Goal: Information Seeking & Learning: Learn about a topic

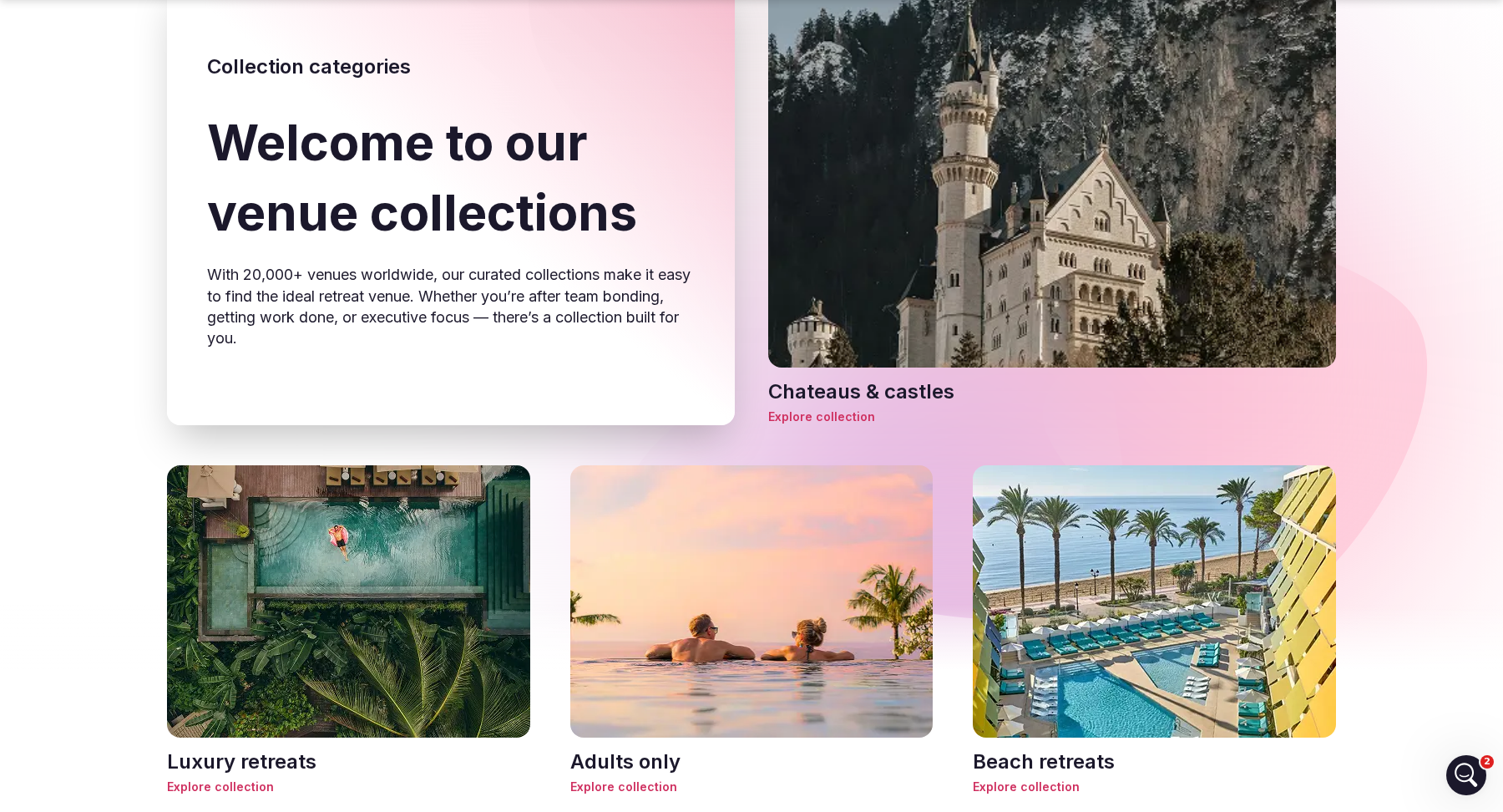
scroll to position [518, 0]
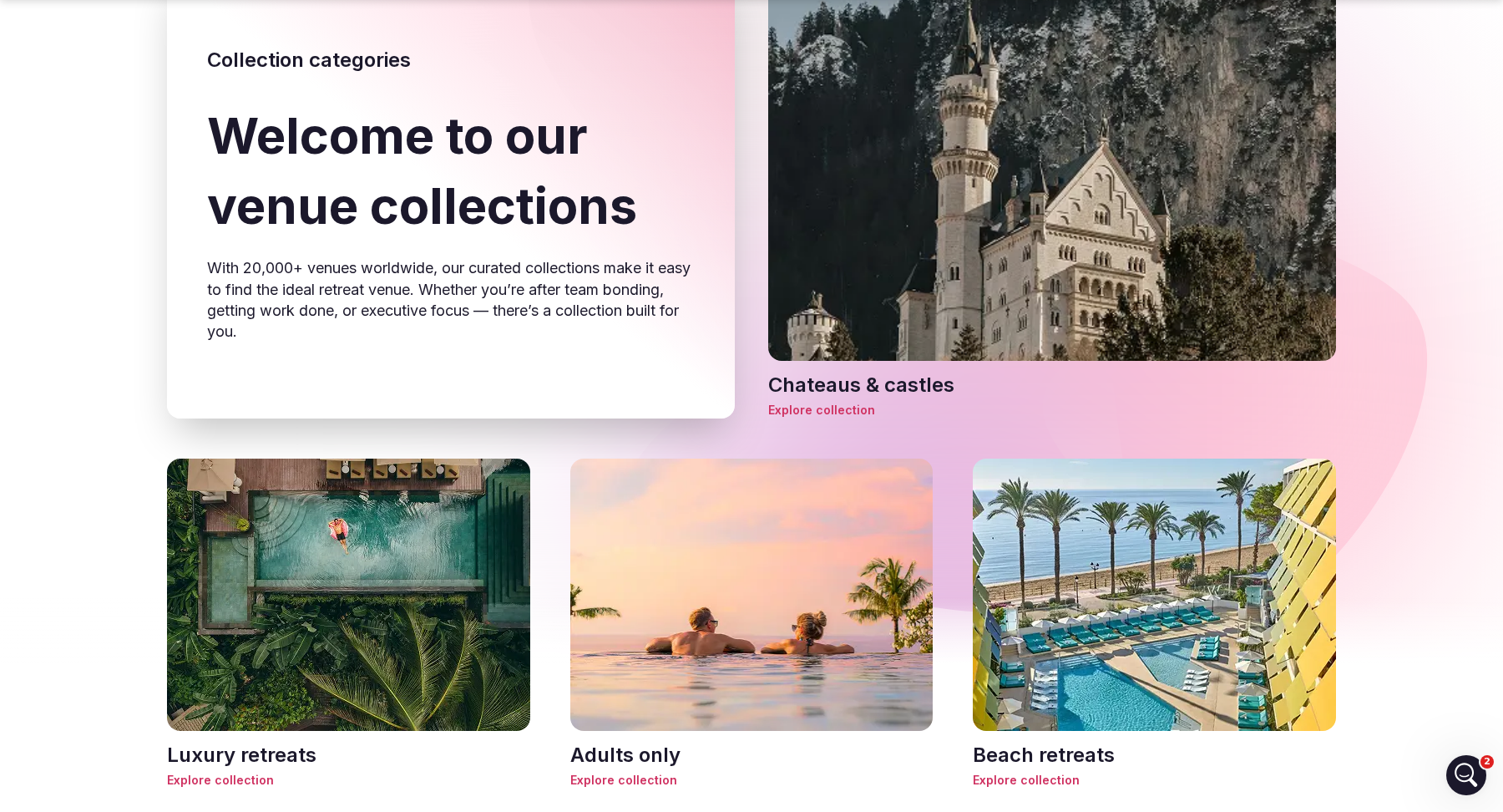
click at [844, 409] on span "Explore collection" at bounding box center [1052, 409] width 568 height 16
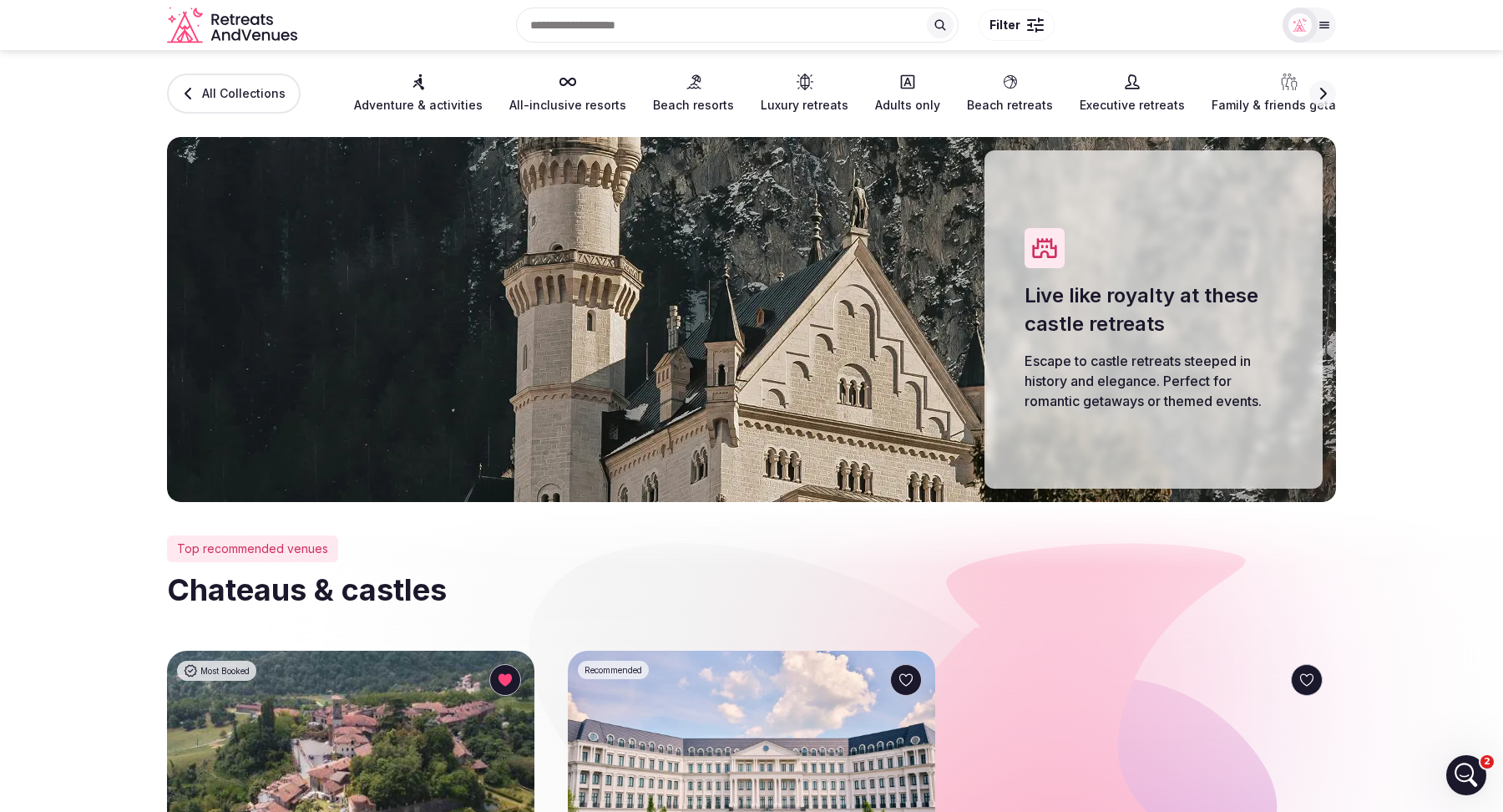
click at [678, 94] on link "Beach resorts" at bounding box center [694, 94] width 81 height 40
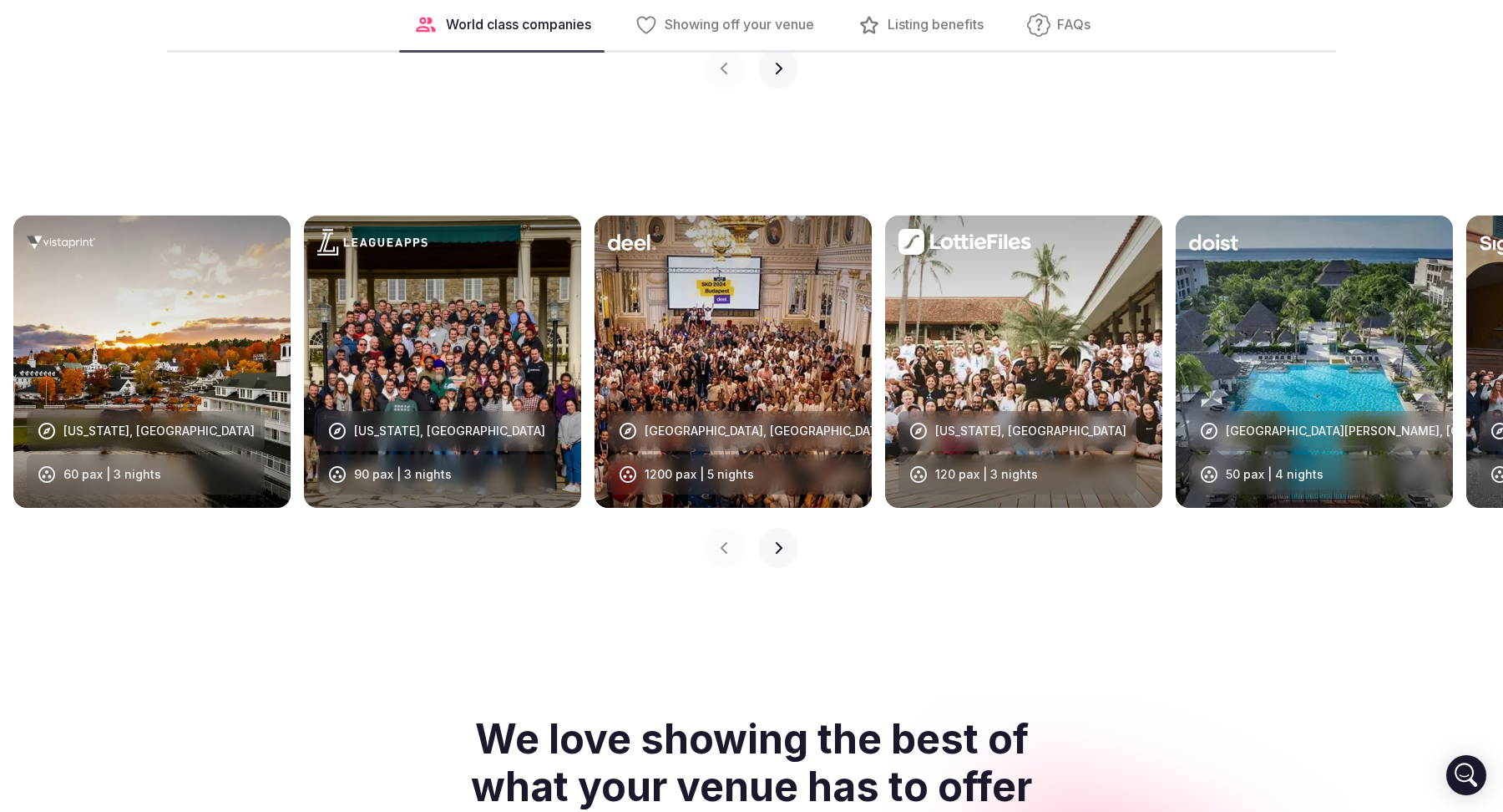
scroll to position [1643, 0]
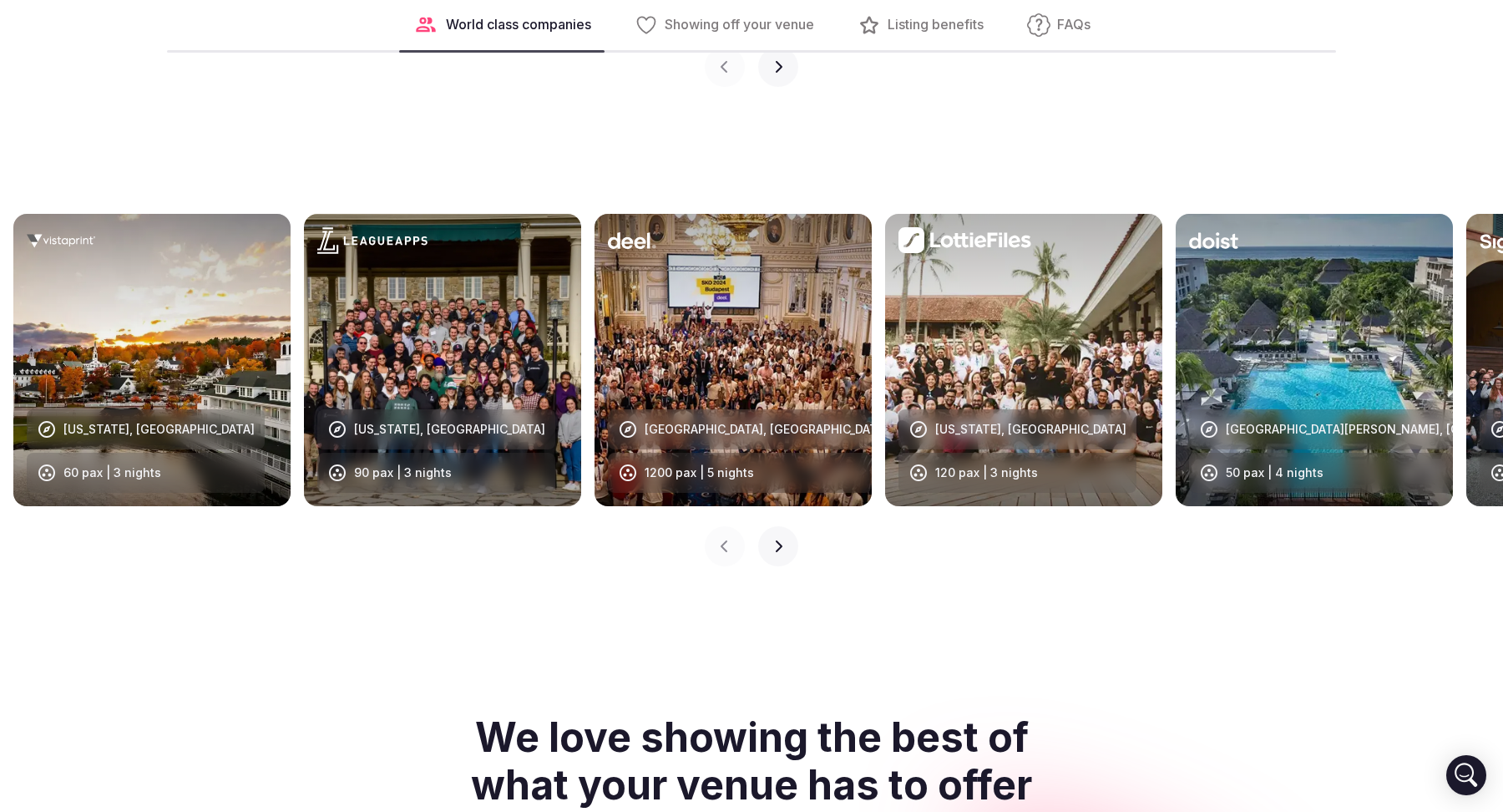
click at [781, 540] on button "Next slide" at bounding box center [779, 546] width 40 height 40
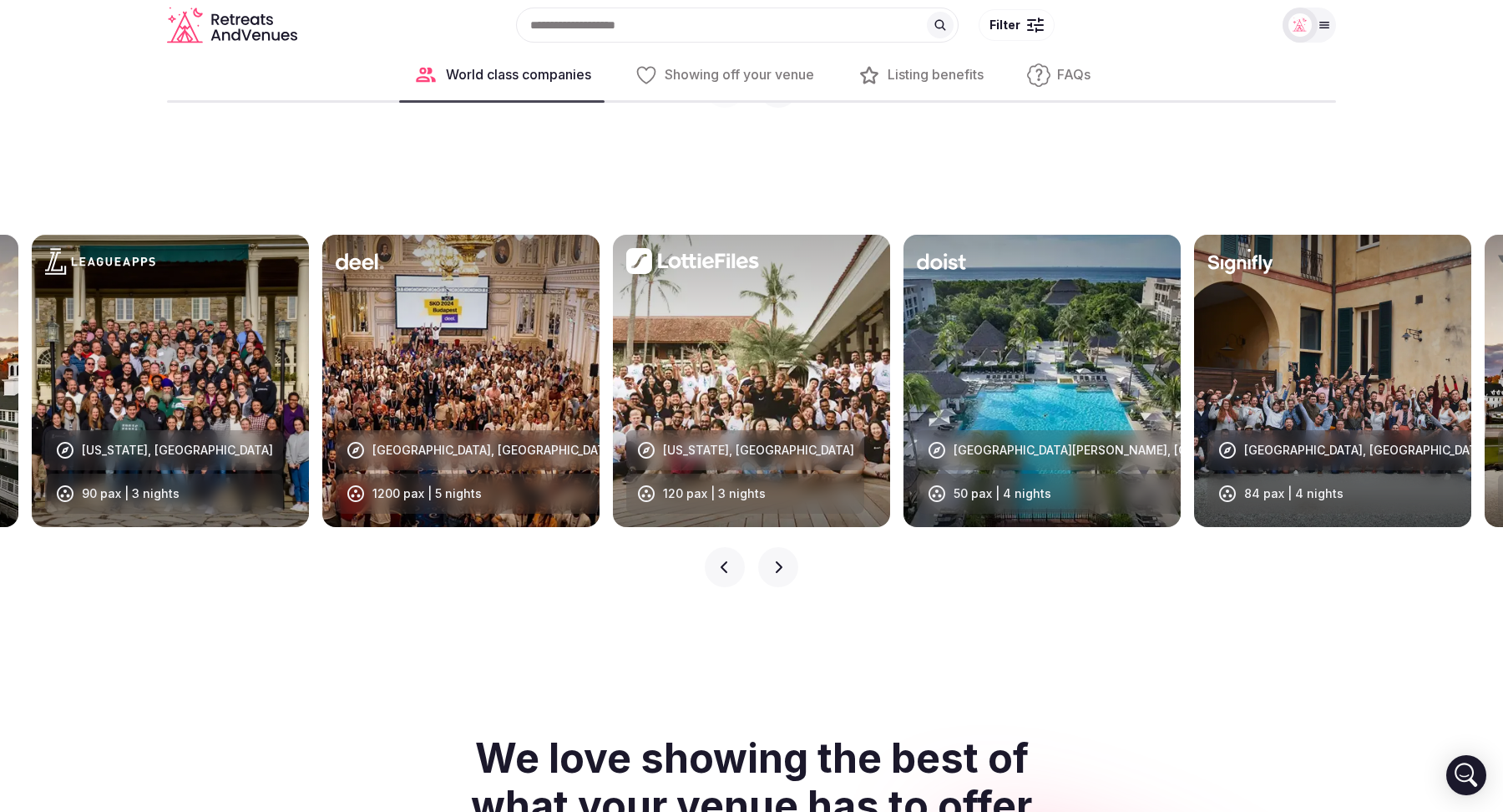
scroll to position [1618, 0]
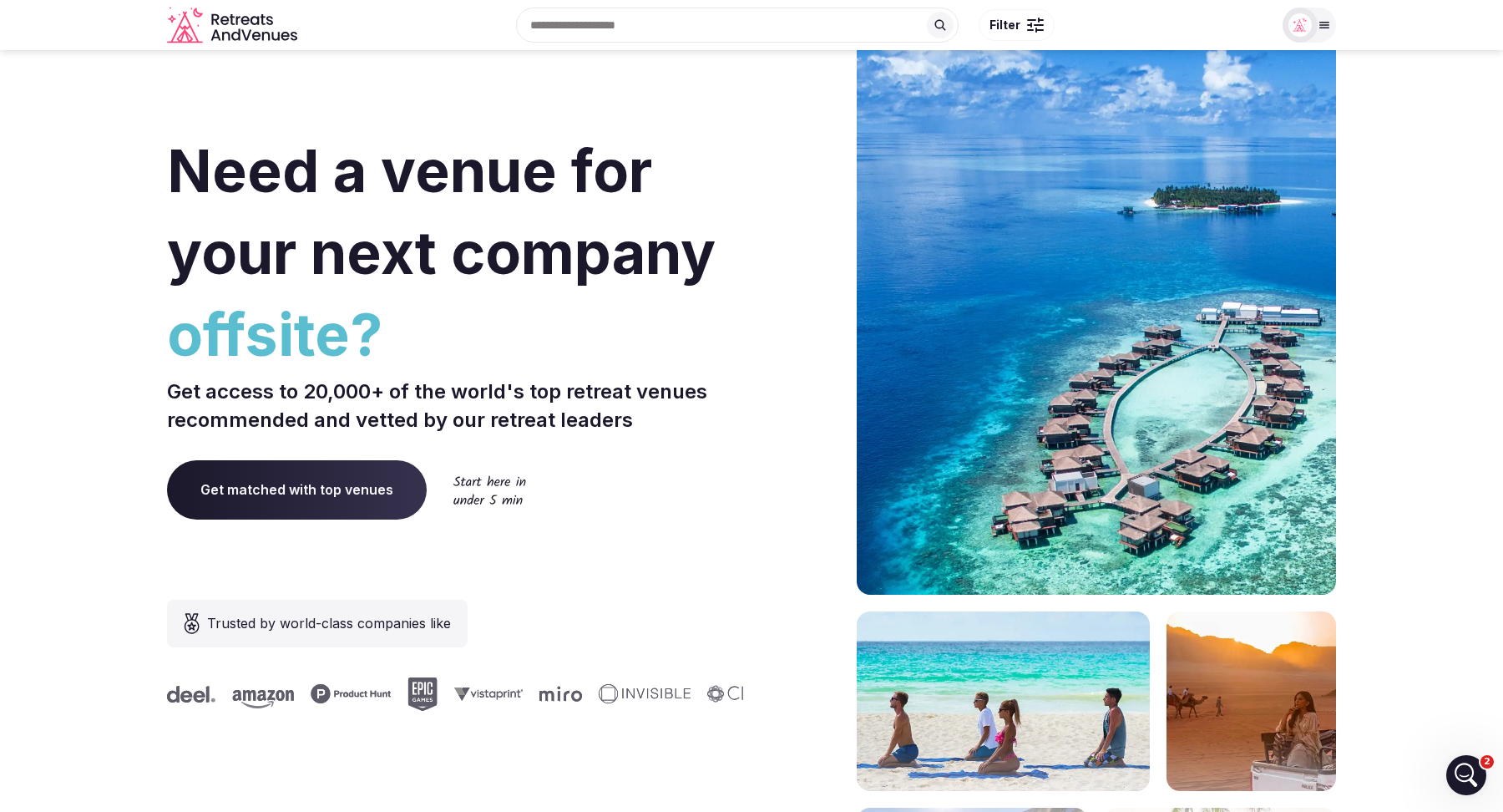
click at [608, 16] on input "text" at bounding box center [737, 25] width 443 height 35
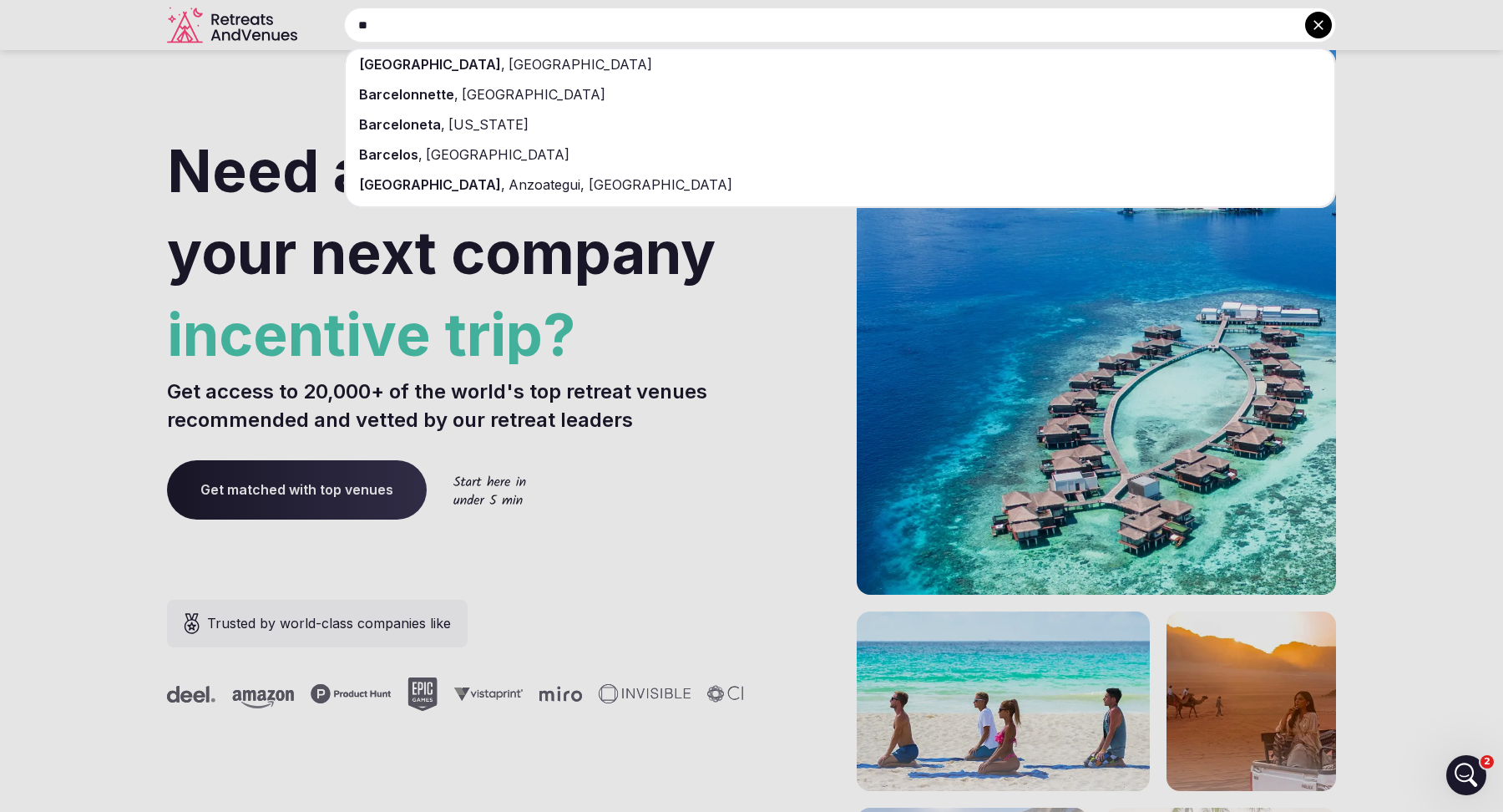
type input "*"
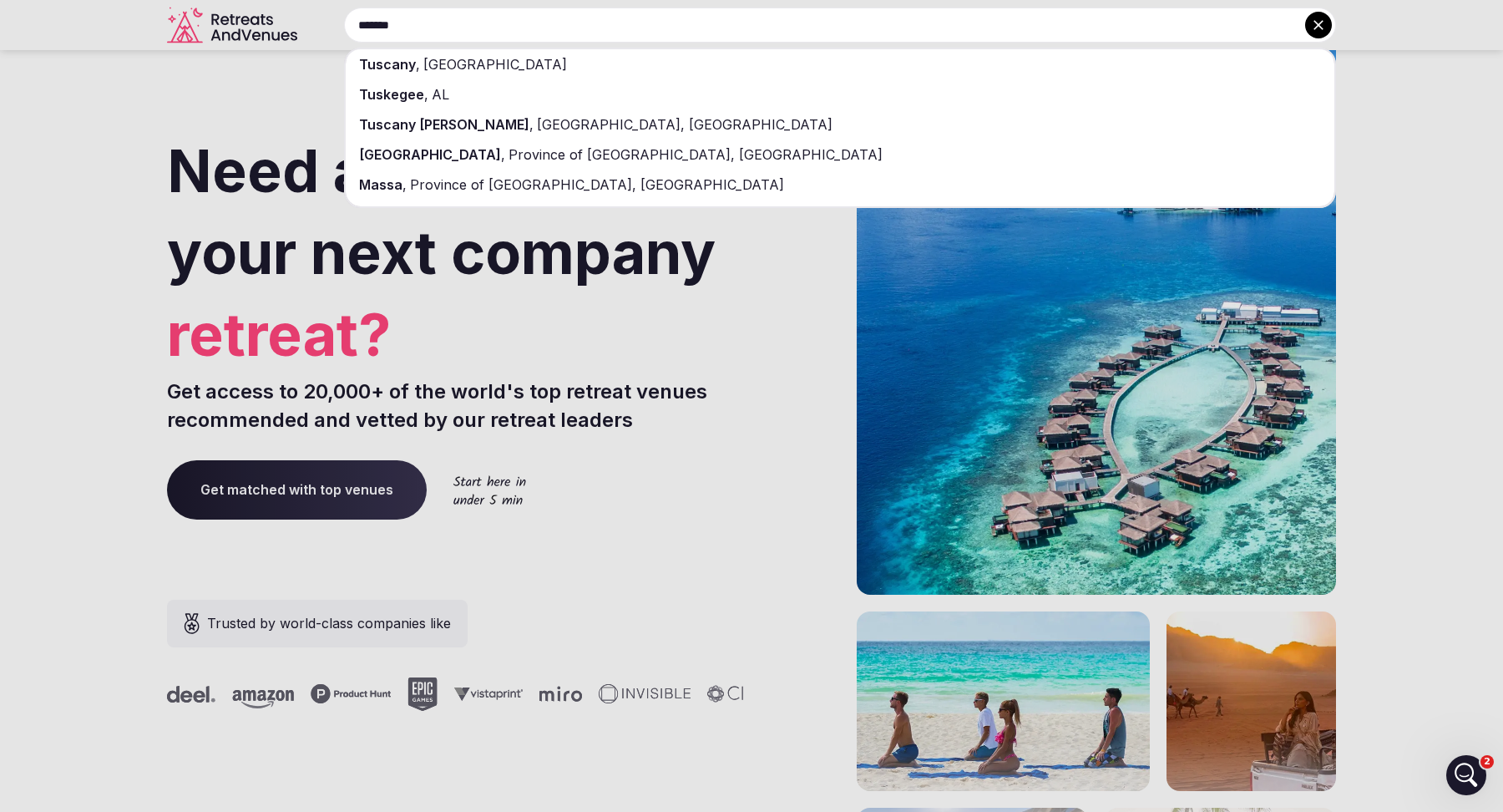
type input "*******"
click at [613, 62] on div "Tuscany , Italy" at bounding box center [840, 64] width 989 height 30
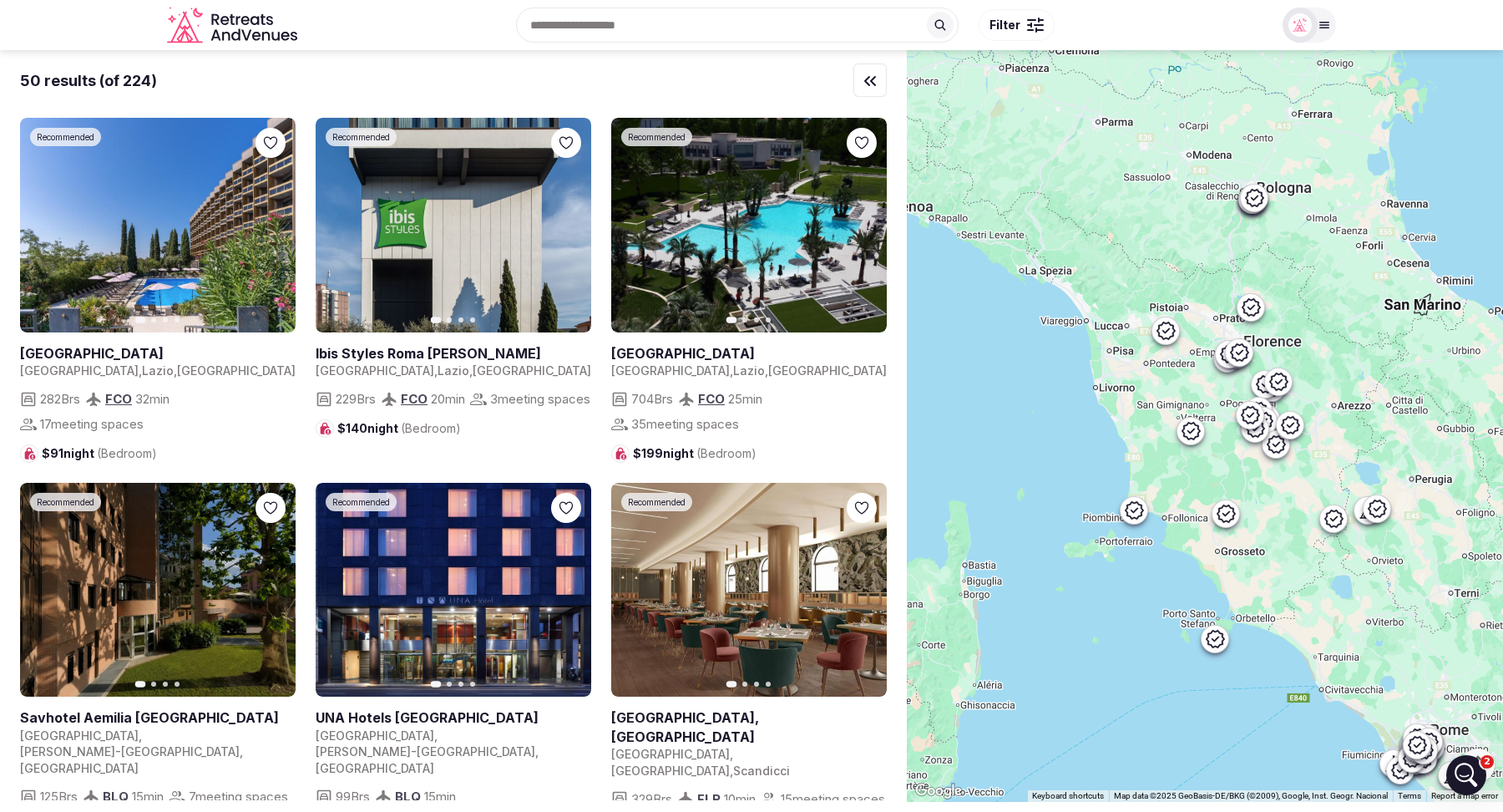
click at [250, 27] on icon "Retreats and Venues company logo" at bounding box center [234, 26] width 134 height 38
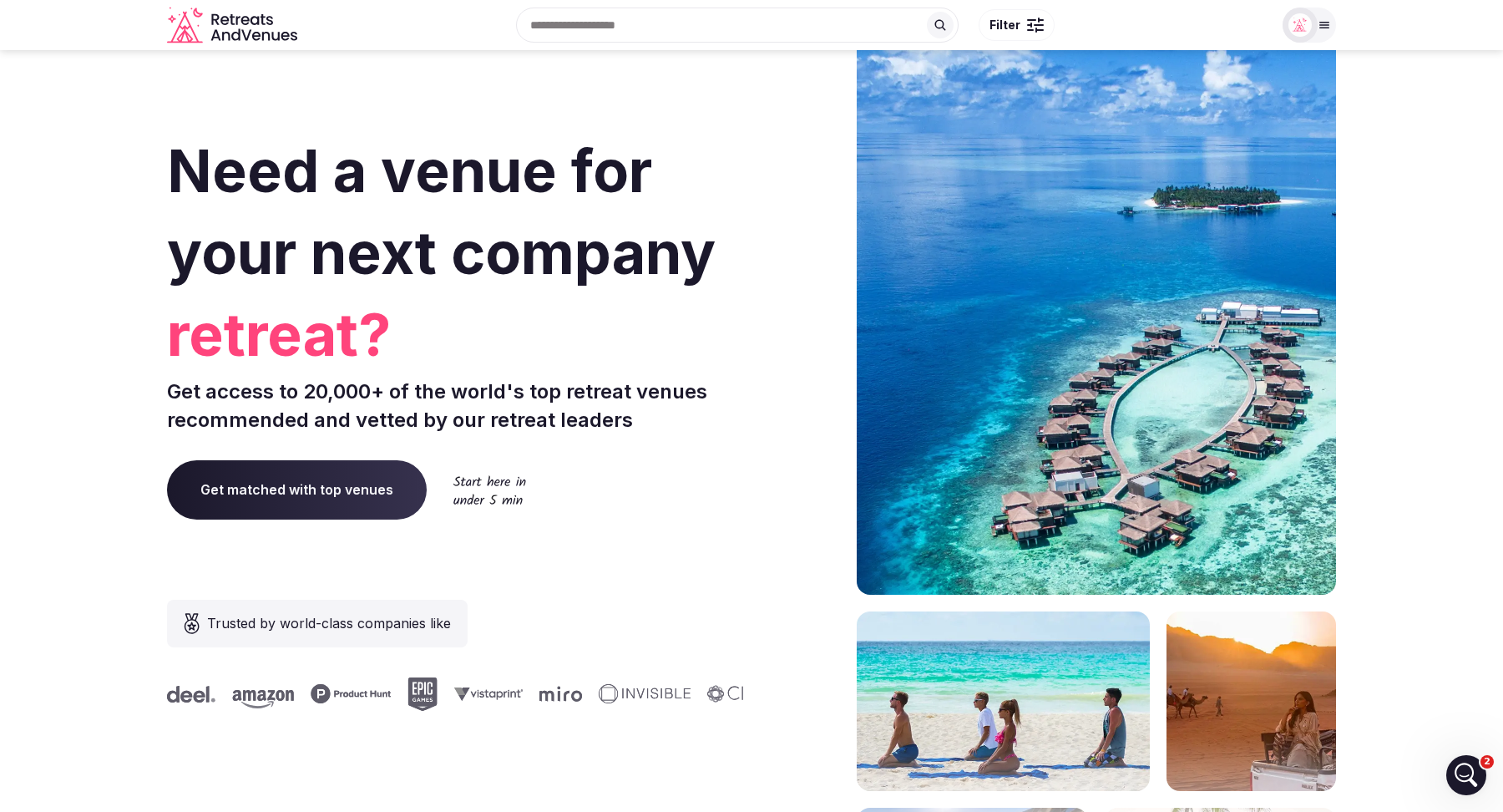
click at [276, 492] on span "Get matched with top venues" at bounding box center [297, 489] width 260 height 58
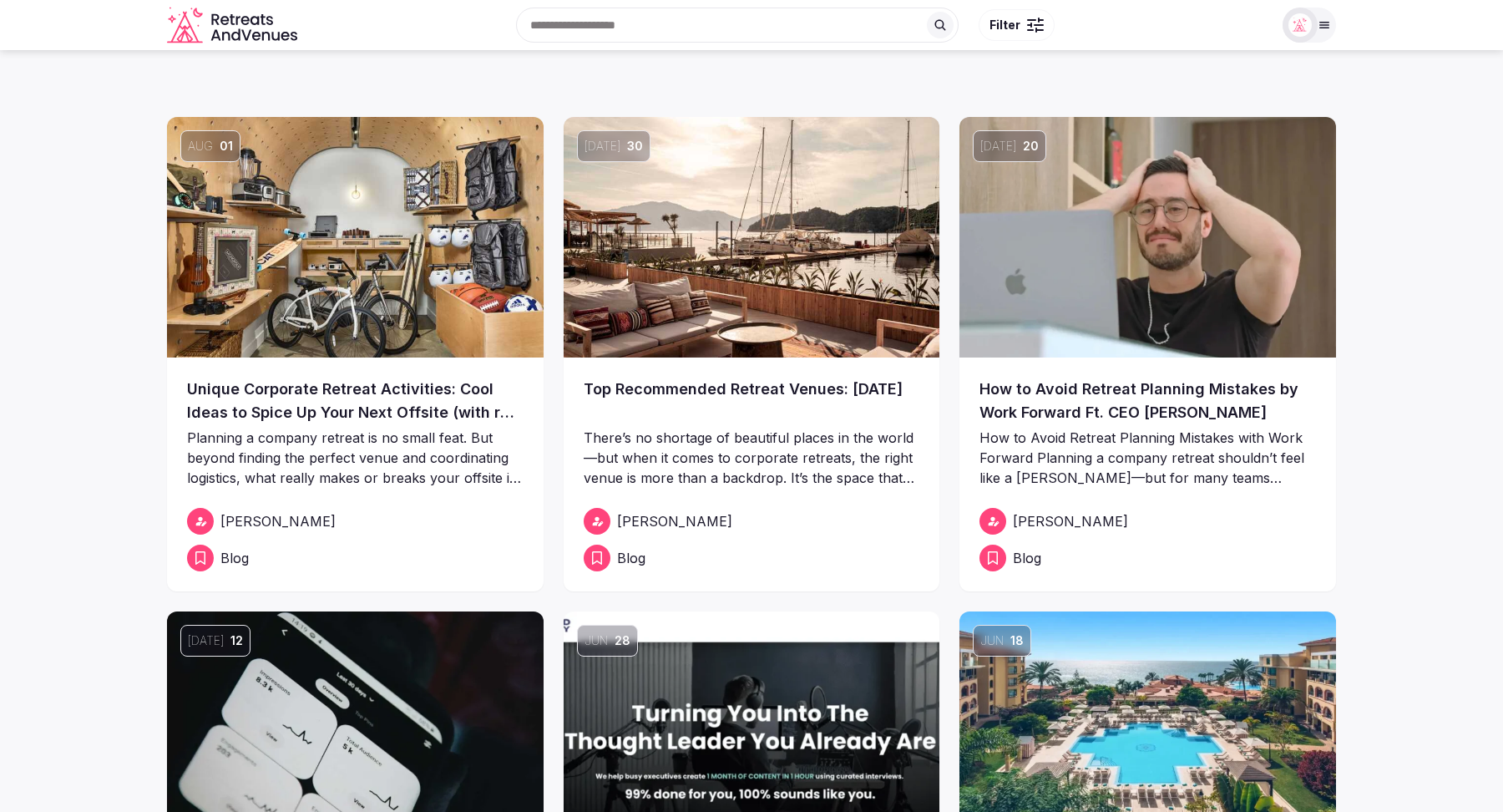
click at [346, 412] on link "Unique Corporate Retreat Activities: Cool Ideas to Spice Up Your Next Offsite (…" at bounding box center [355, 401] width 336 height 46
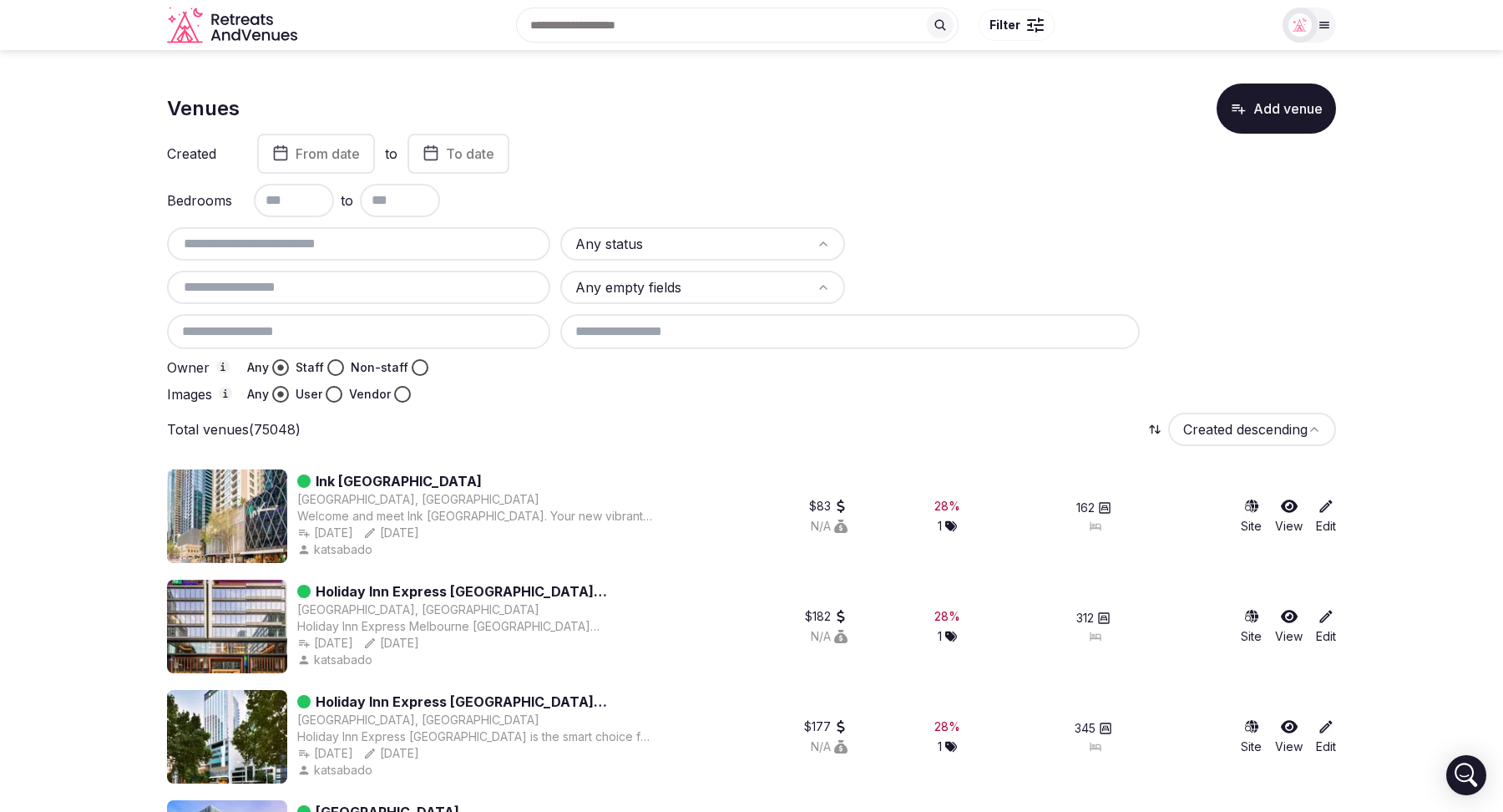
click at [330, 371] on button "Staff" at bounding box center [335, 367] width 16 height 16
click at [397, 394] on button "Vendor" at bounding box center [402, 394] width 16 height 16
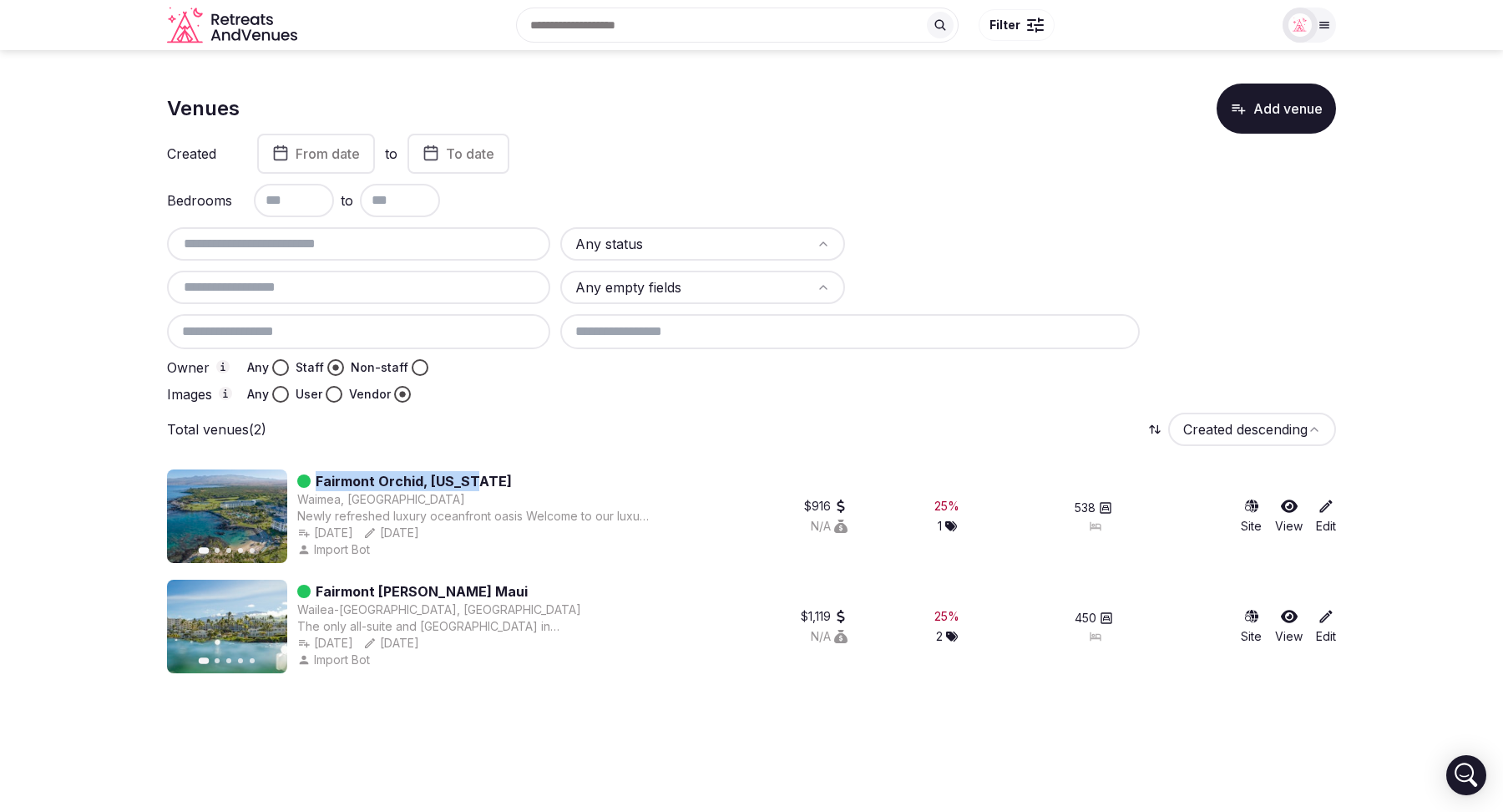
click at [280, 360] on button "Any" at bounding box center [280, 367] width 16 height 16
click at [118, 418] on section "Venues Add venue Created From date to To date Bedrooms to Any status Any empty …" at bounding box center [751, 371] width 1503 height 643
click at [407, 394] on span "button" at bounding box center [403, 394] width 14 height 14
click at [281, 395] on button "Any" at bounding box center [280, 394] width 16 height 16
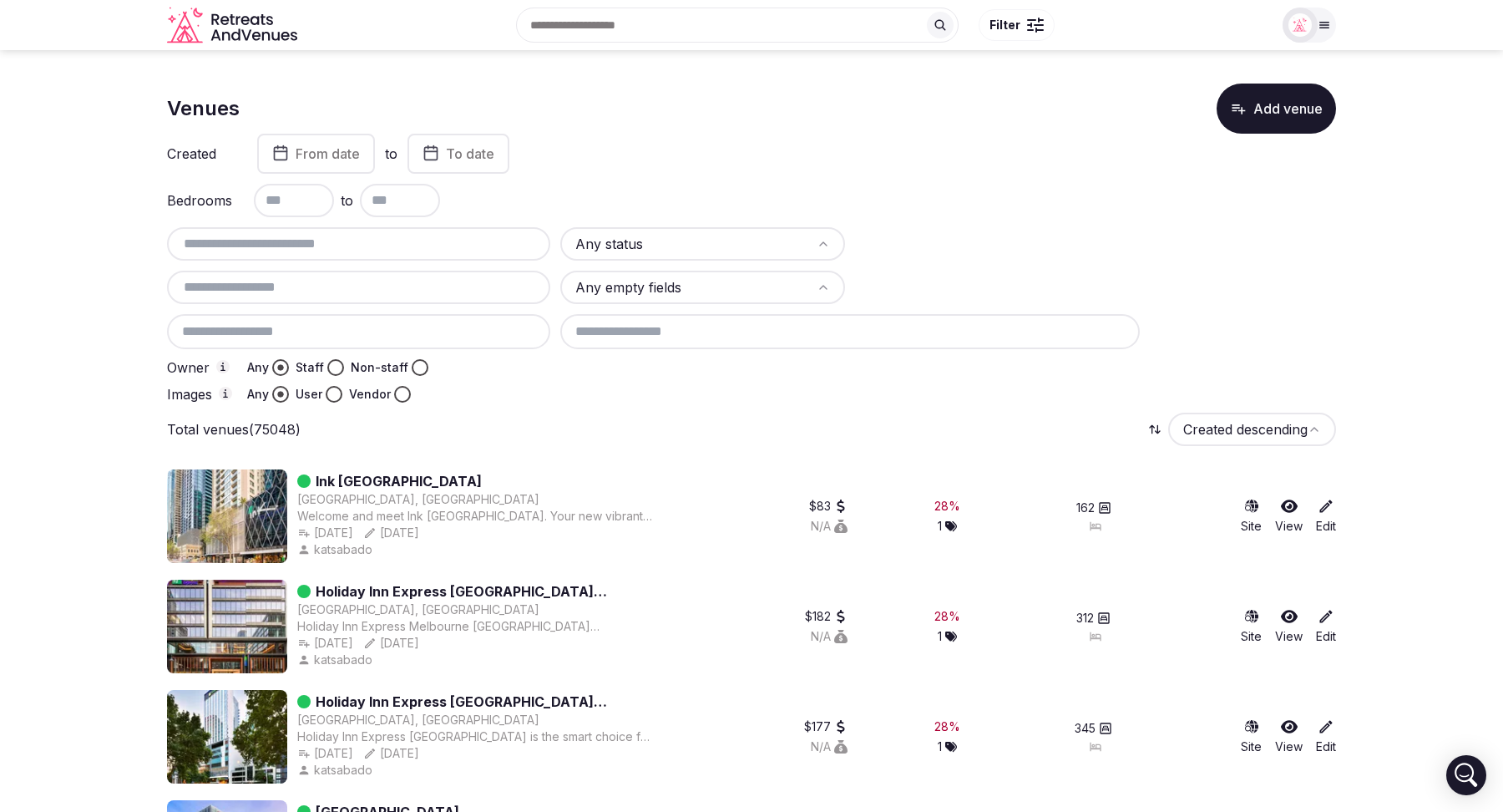
click at [403, 395] on button "Vendor" at bounding box center [402, 394] width 16 height 16
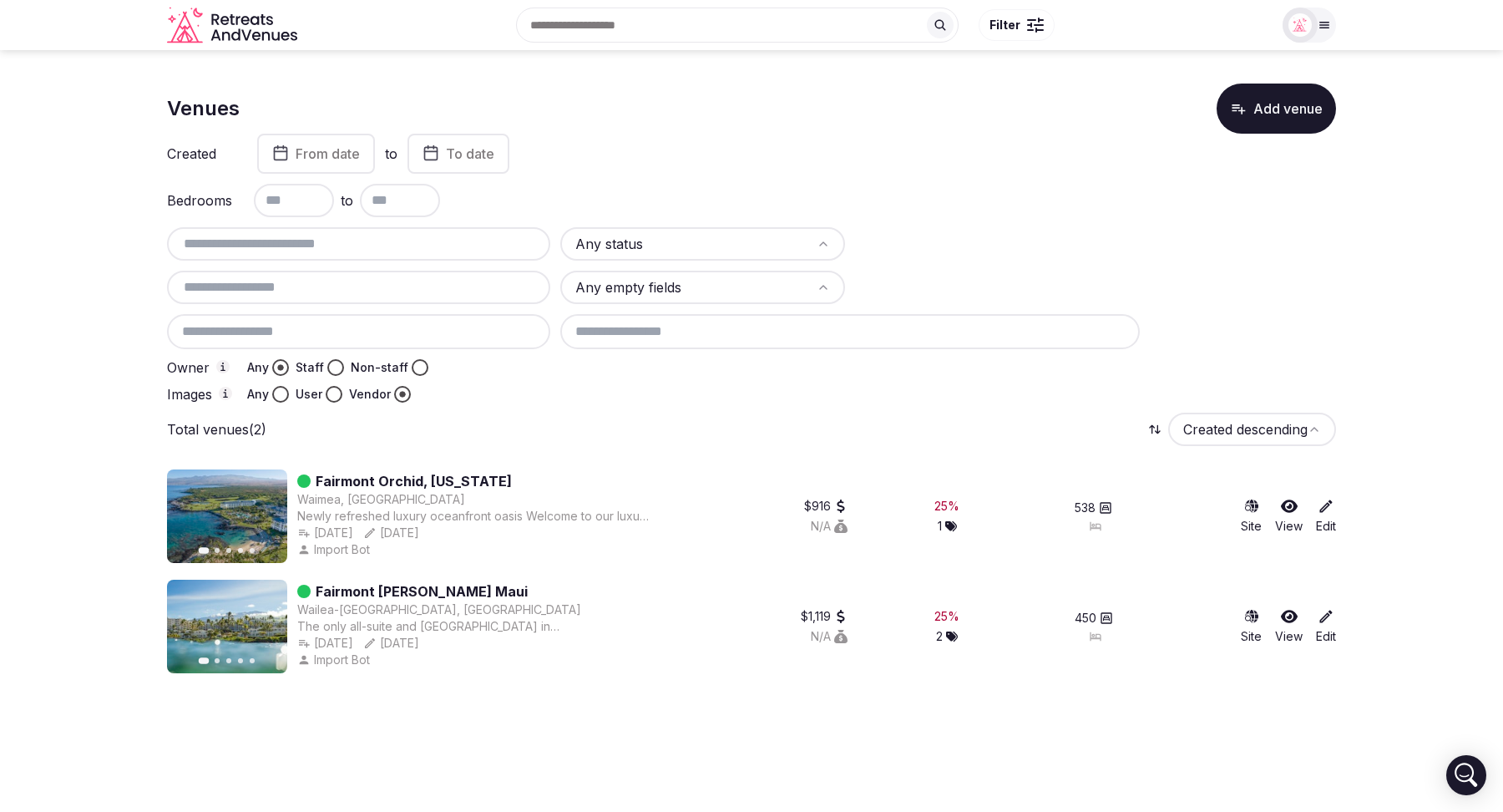
type button "vendor"
click at [330, 363] on button "Staff" at bounding box center [335, 367] width 16 height 16
type button "staff"
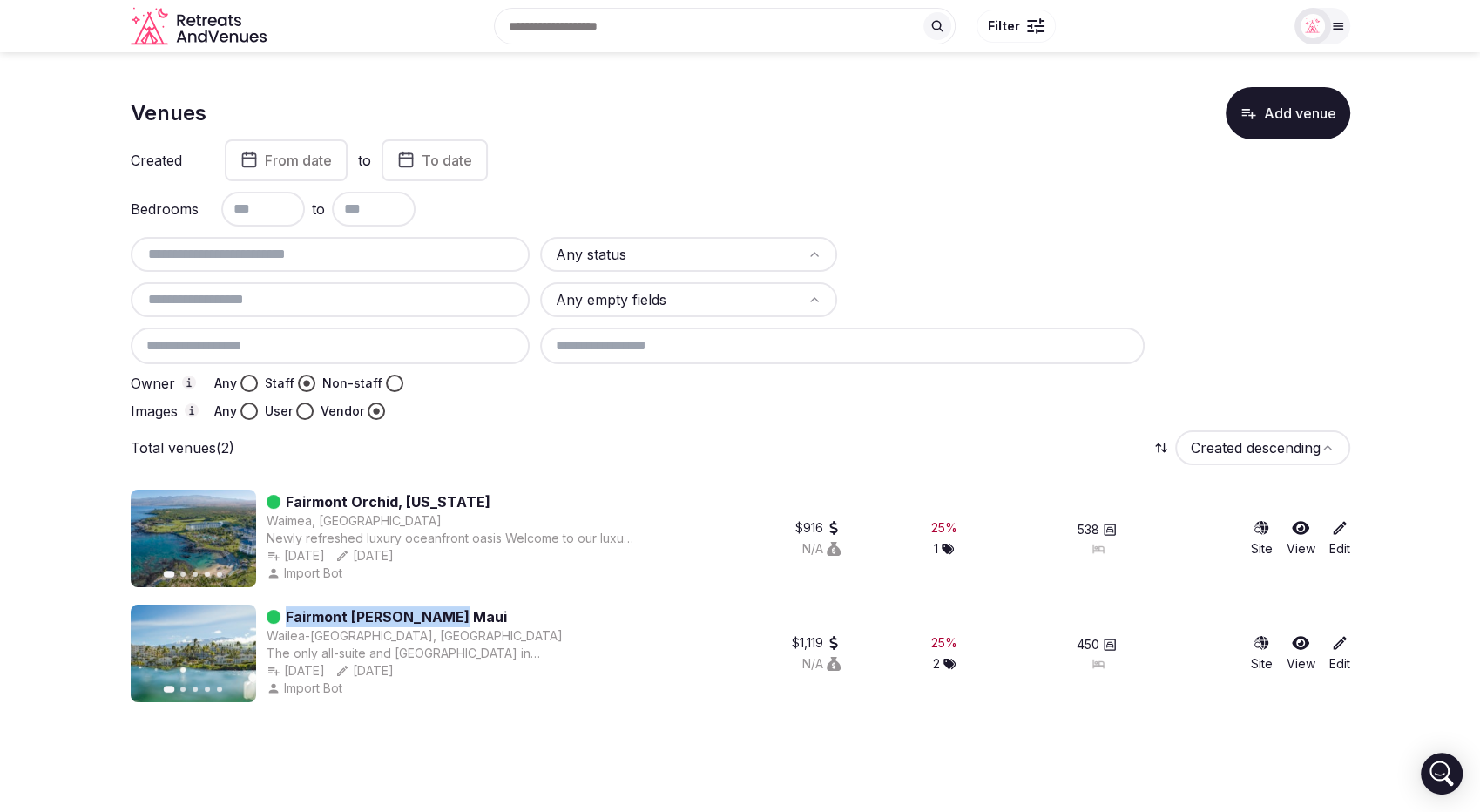
click at [245, 379] on button "Any" at bounding box center [249, 382] width 17 height 17
click at [248, 412] on button "Any" at bounding box center [249, 411] width 17 height 17
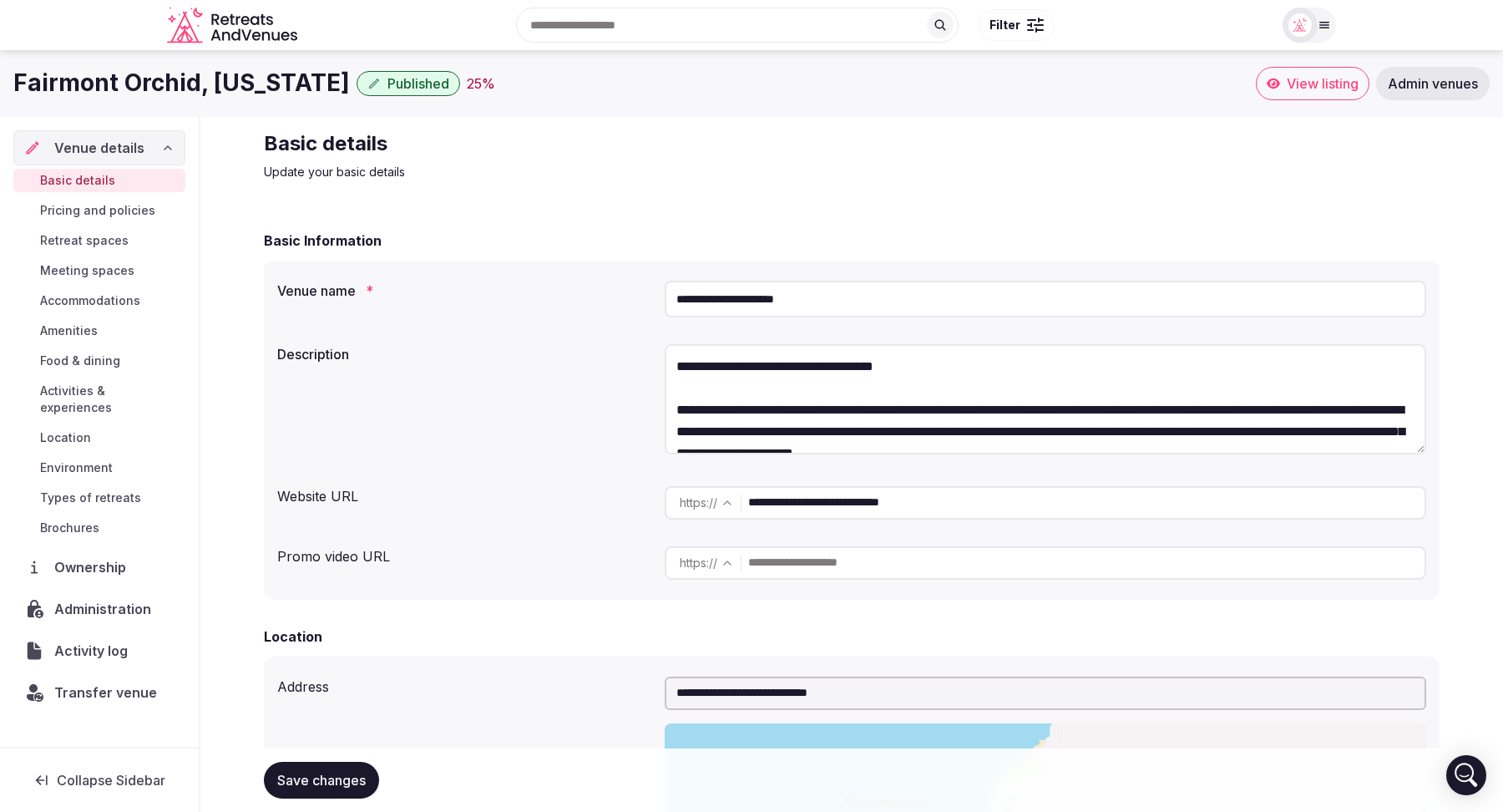
click at [596, 434] on div "**********" at bounding box center [851, 402] width 1149 height 129
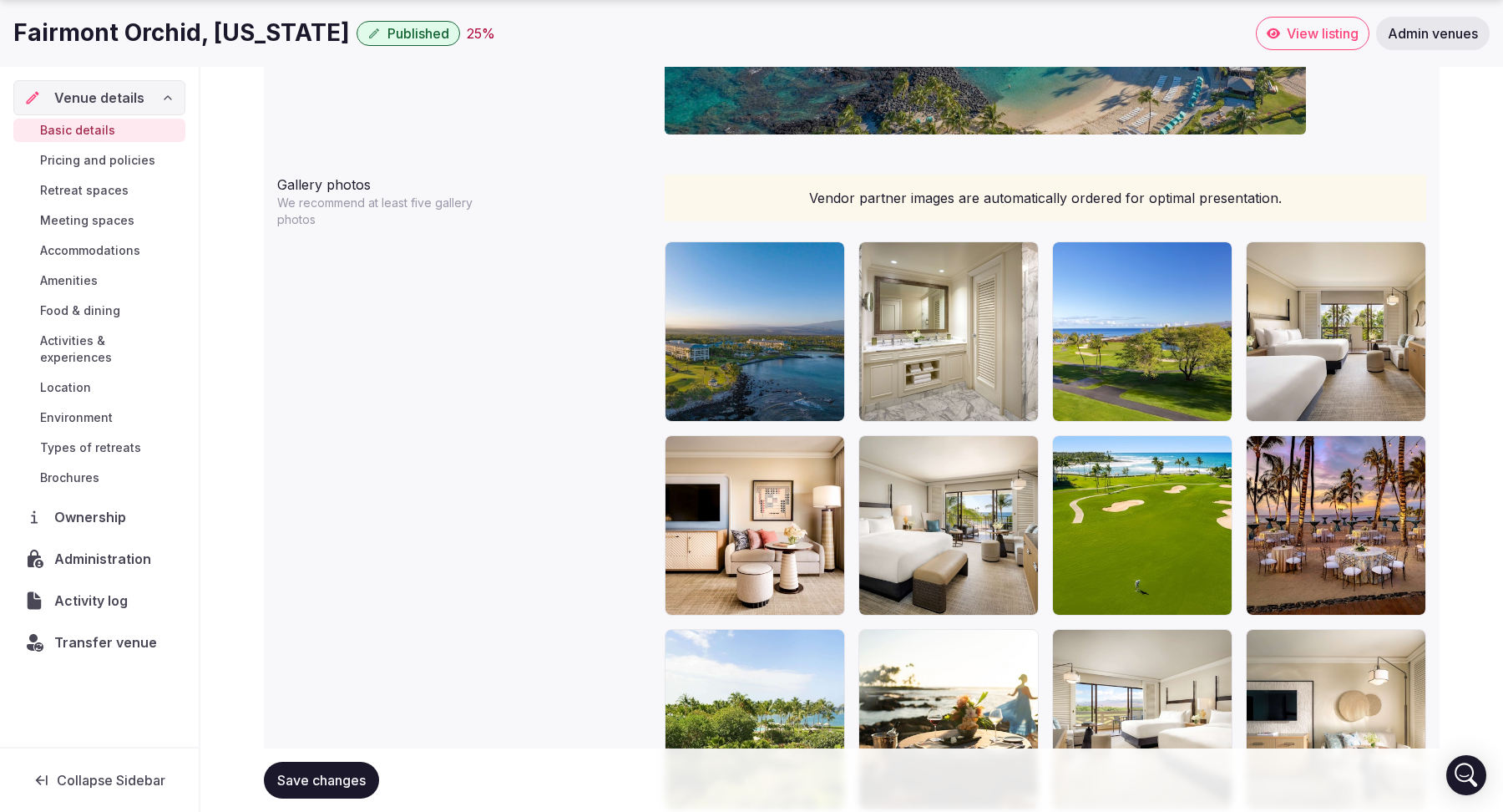
scroll to position [1909, 0]
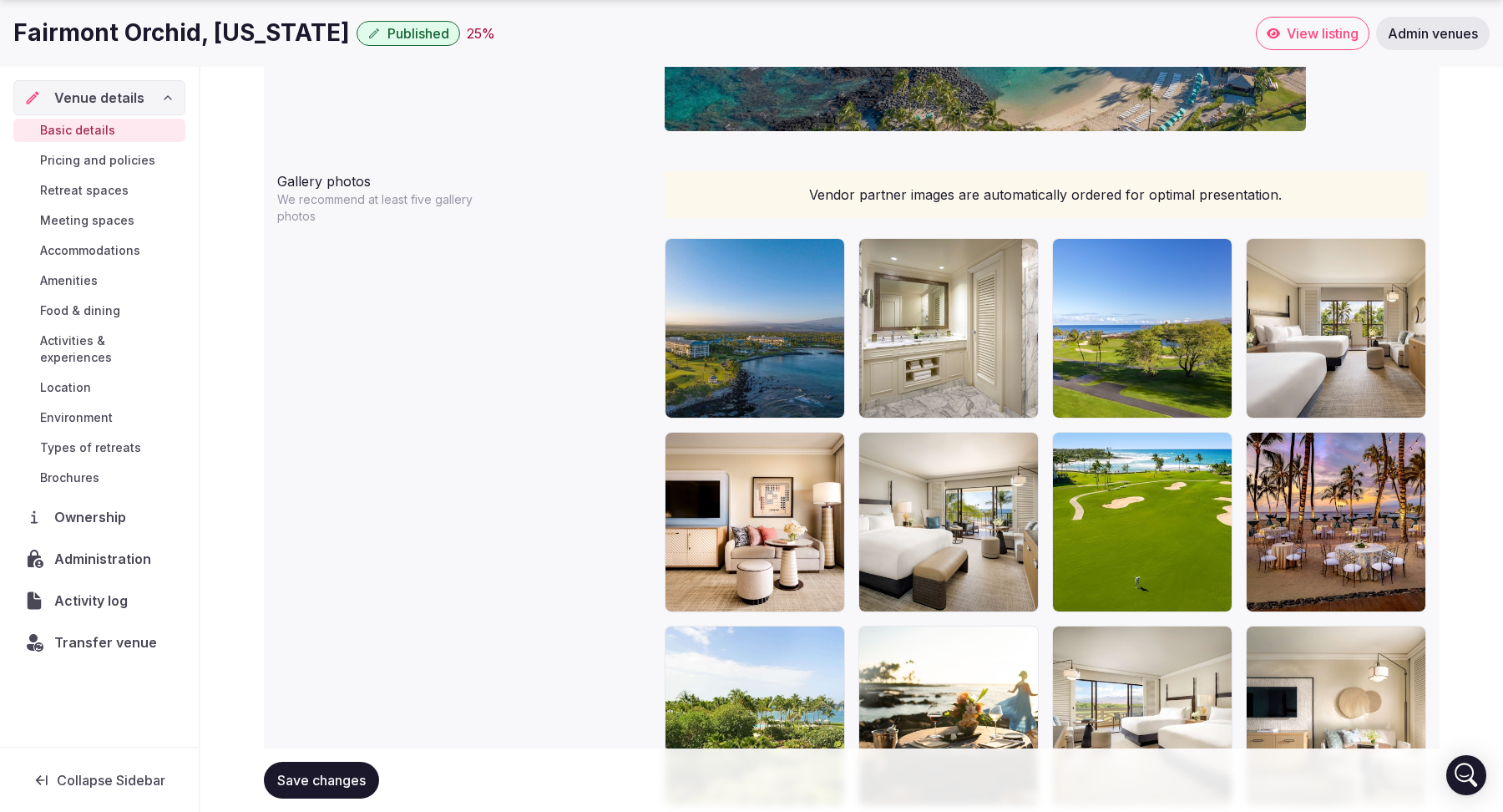
click at [767, 322] on img at bounding box center [755, 328] width 179 height 179
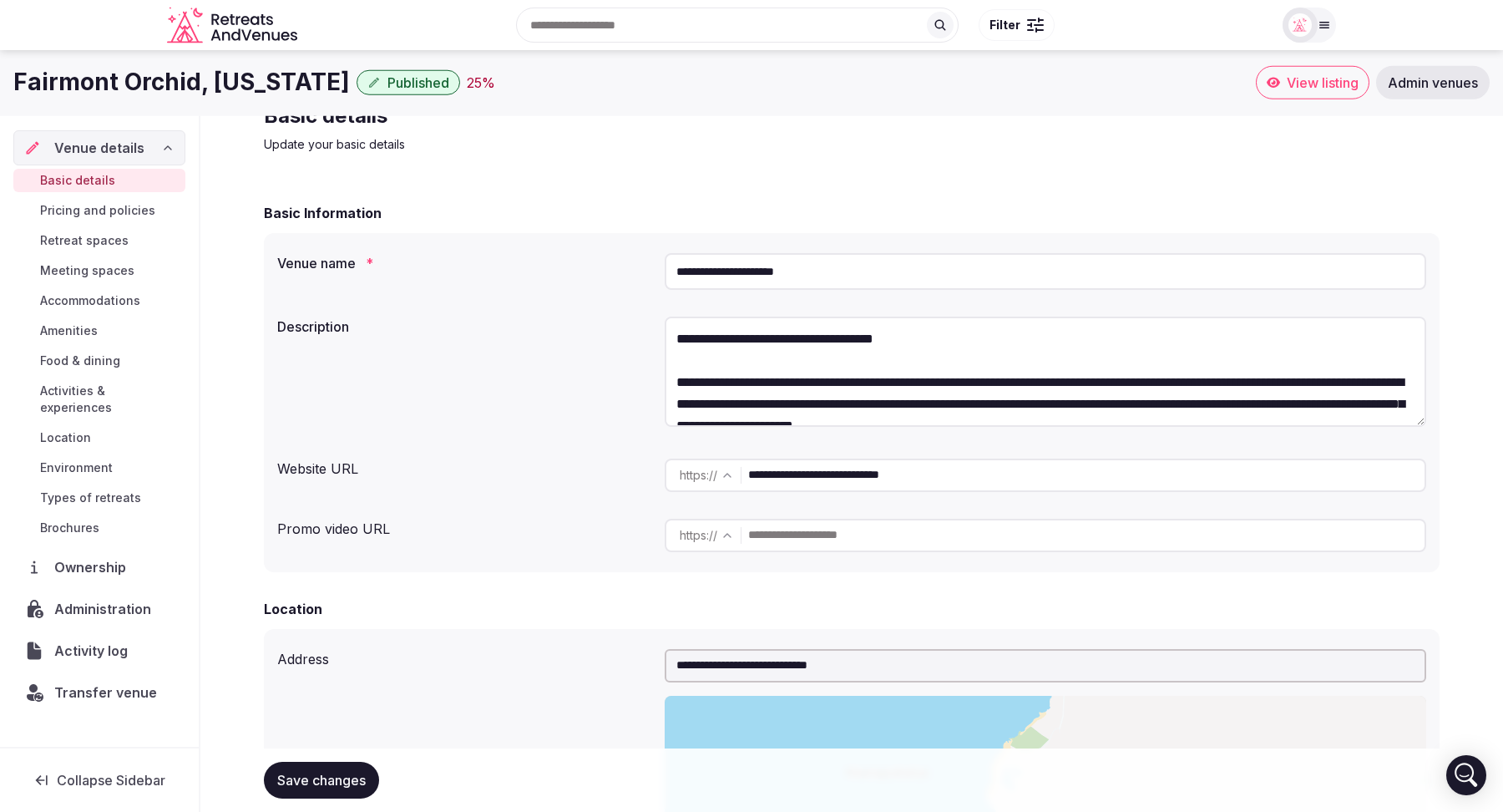
scroll to position [0, 0]
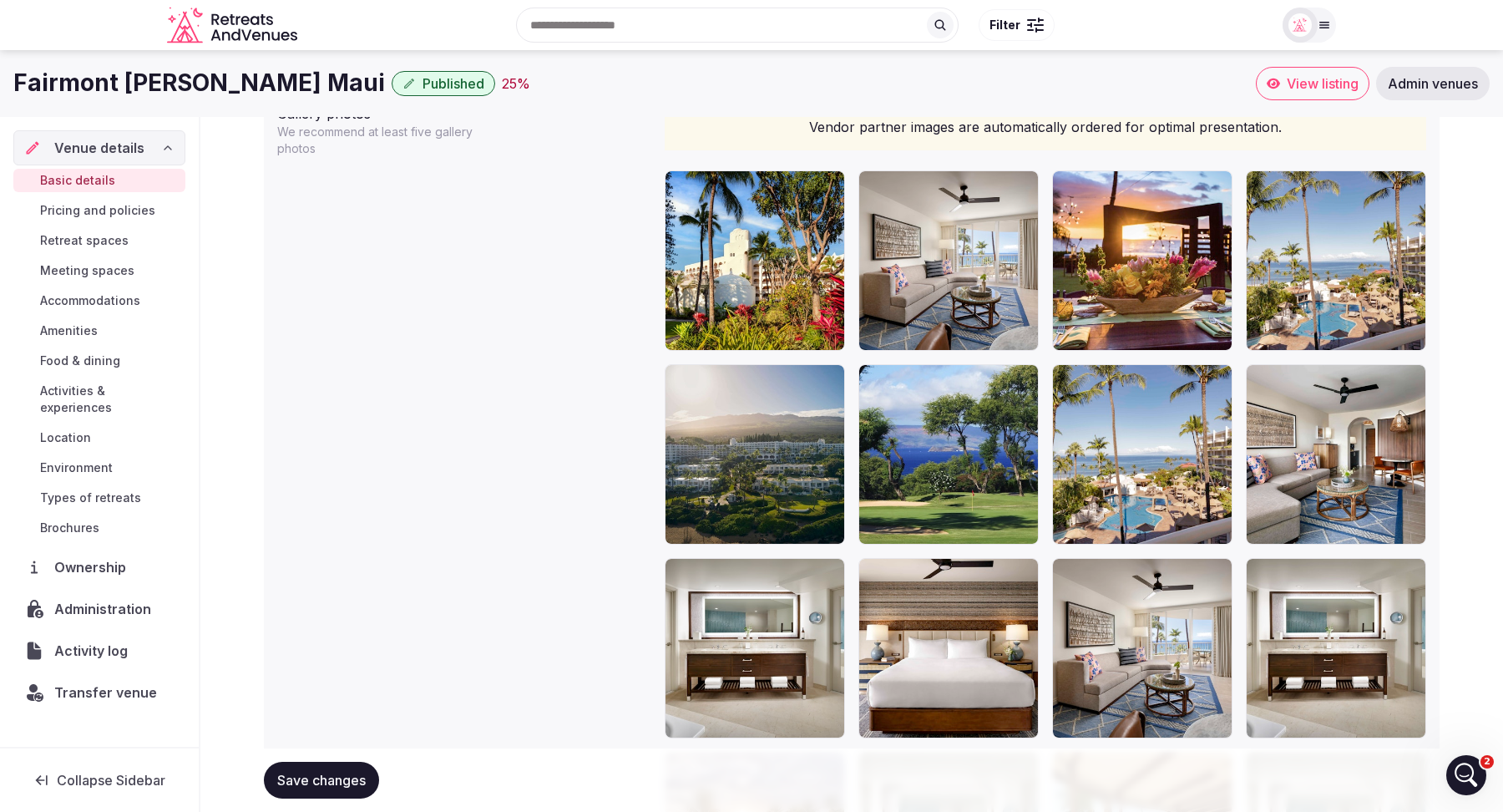
scroll to position [1948, 0]
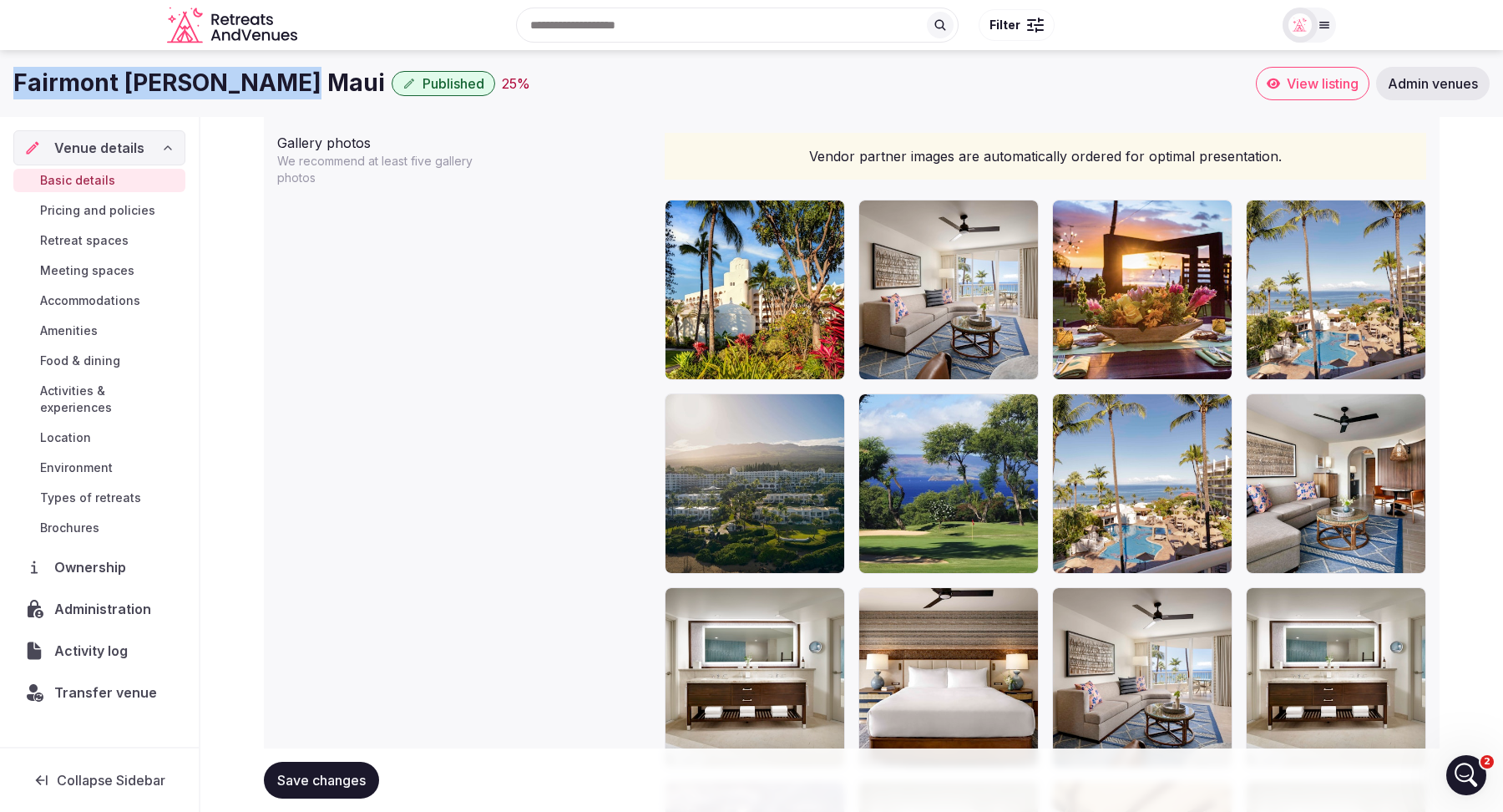
drag, startPoint x: 276, startPoint y: 86, endPoint x: 3, endPoint y: 77, distance: 273.1
click at [3, 77] on div "Fairmont [PERSON_NAME] Maui Published 25 % View listing Admin venues" at bounding box center [751, 83] width 1503 height 33
copy h1 "Fairmont [PERSON_NAME] Maui"
